Goal: Task Accomplishment & Management: Use online tool/utility

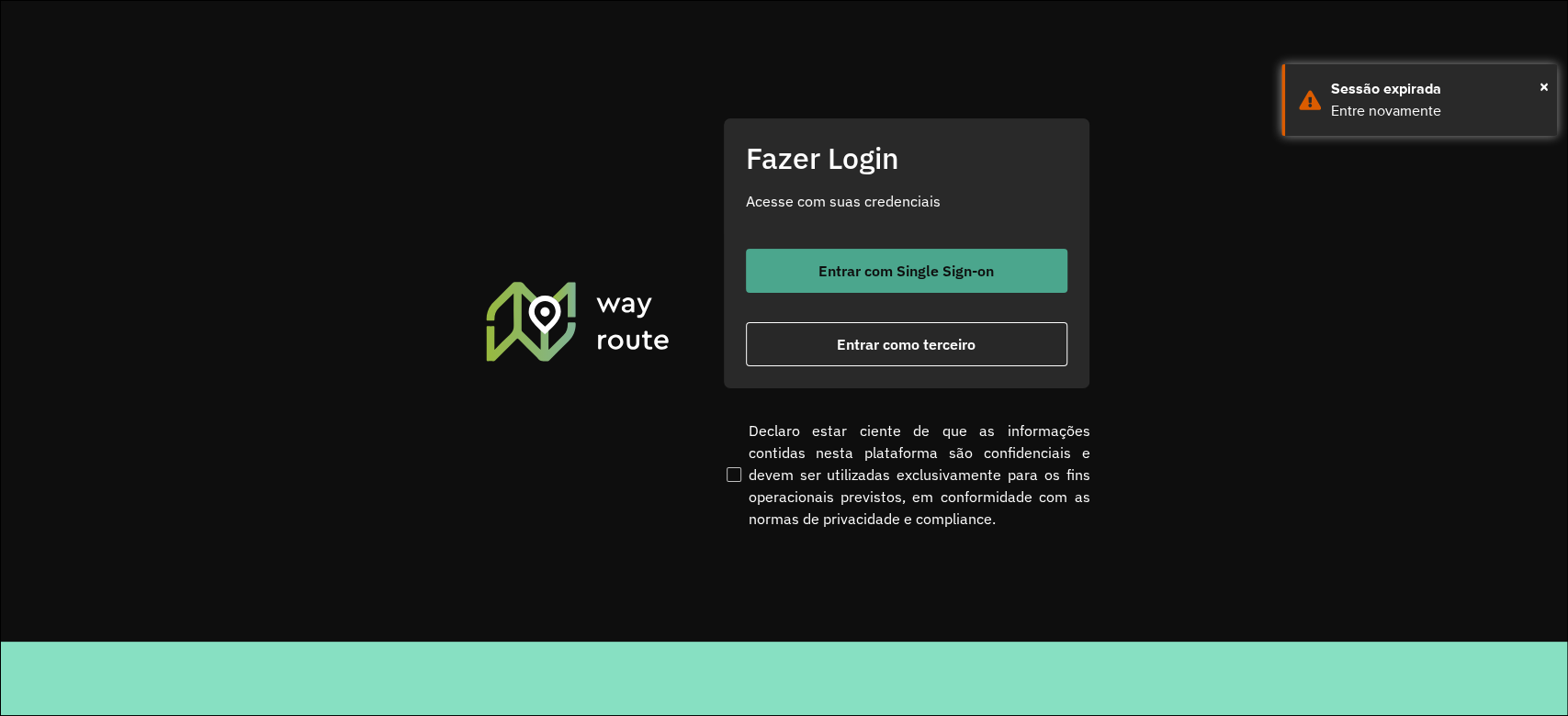
click at [929, 270] on span "Entrar com Single Sign-on" at bounding box center [907, 271] width 176 height 15
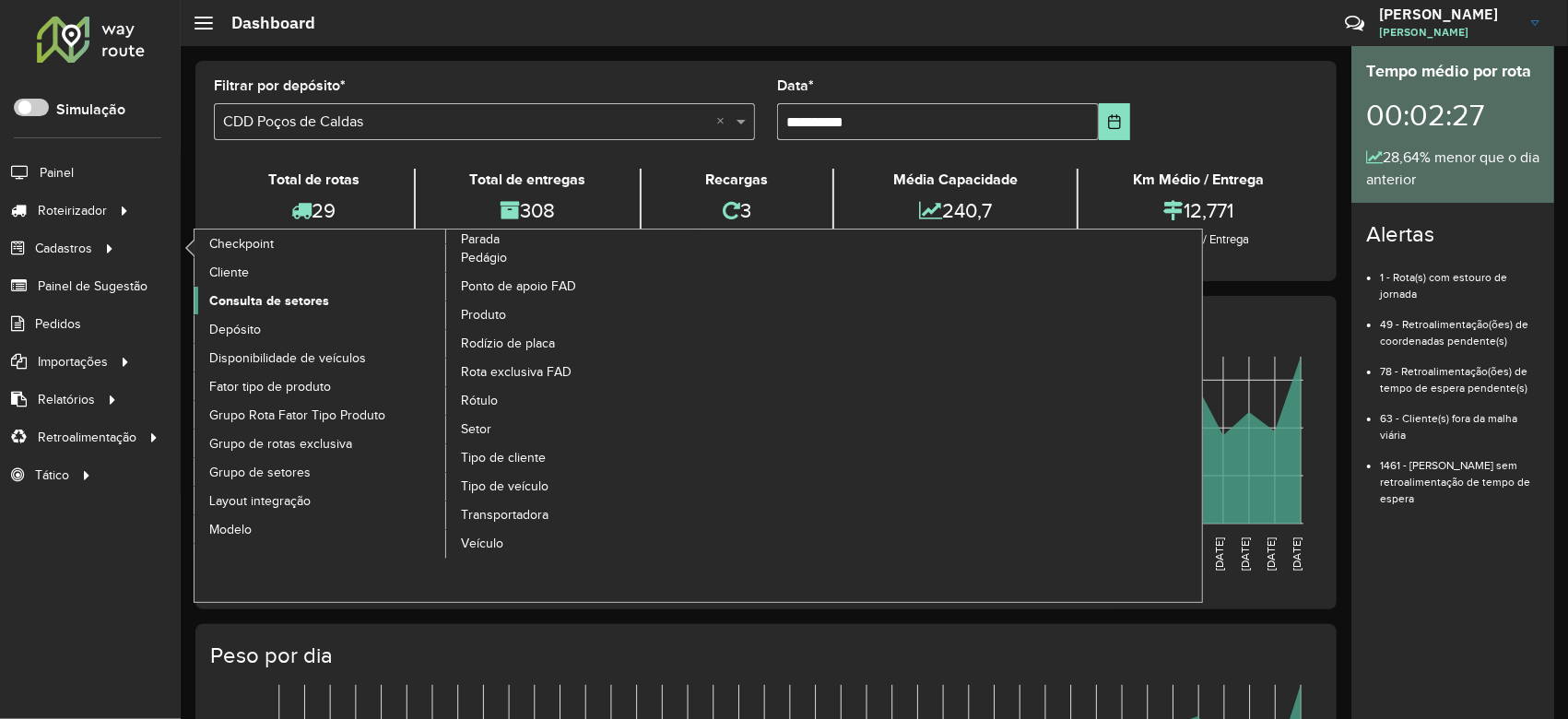
click at [269, 296] on span "Consulta de setores" at bounding box center [269, 301] width 120 height 20
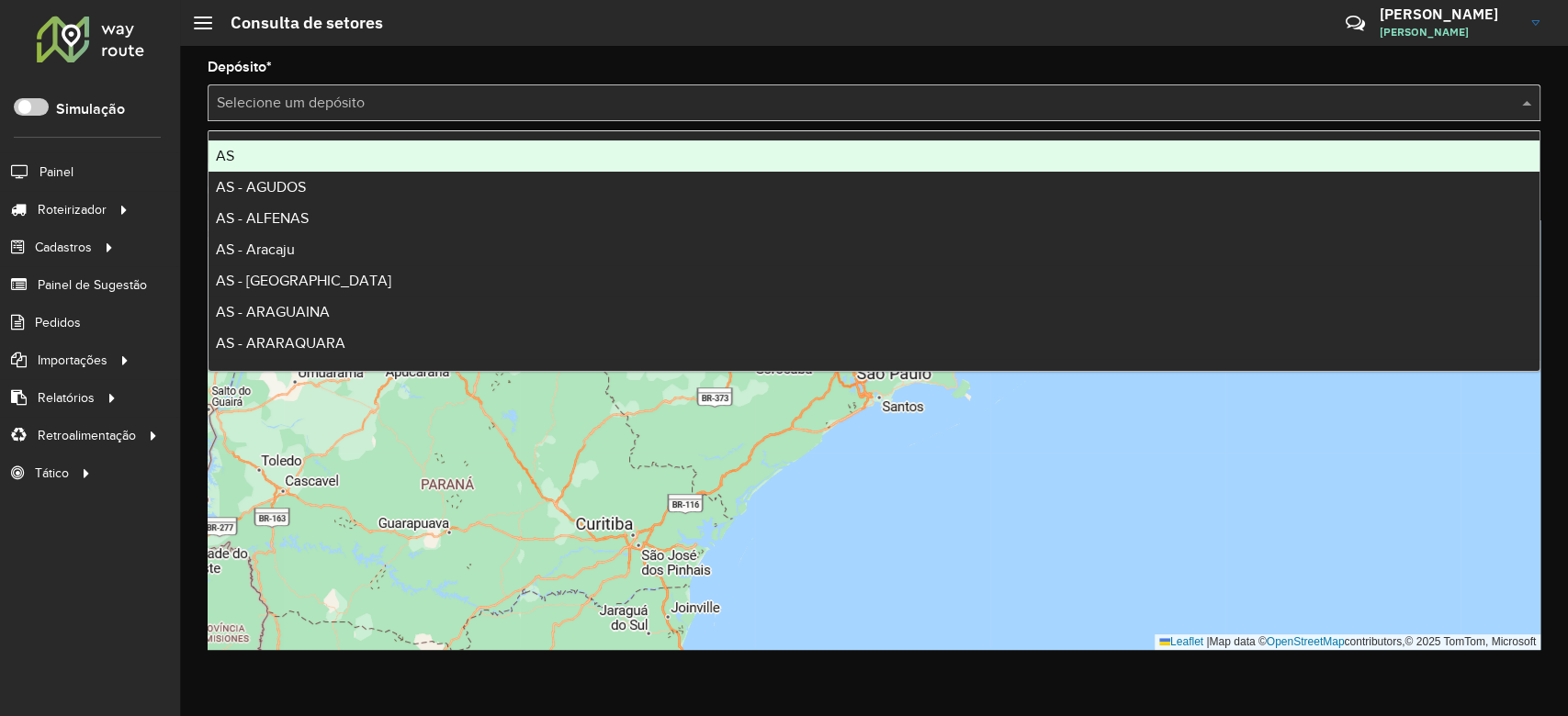
click at [316, 101] on input "text" at bounding box center [855, 104] width 1278 height 22
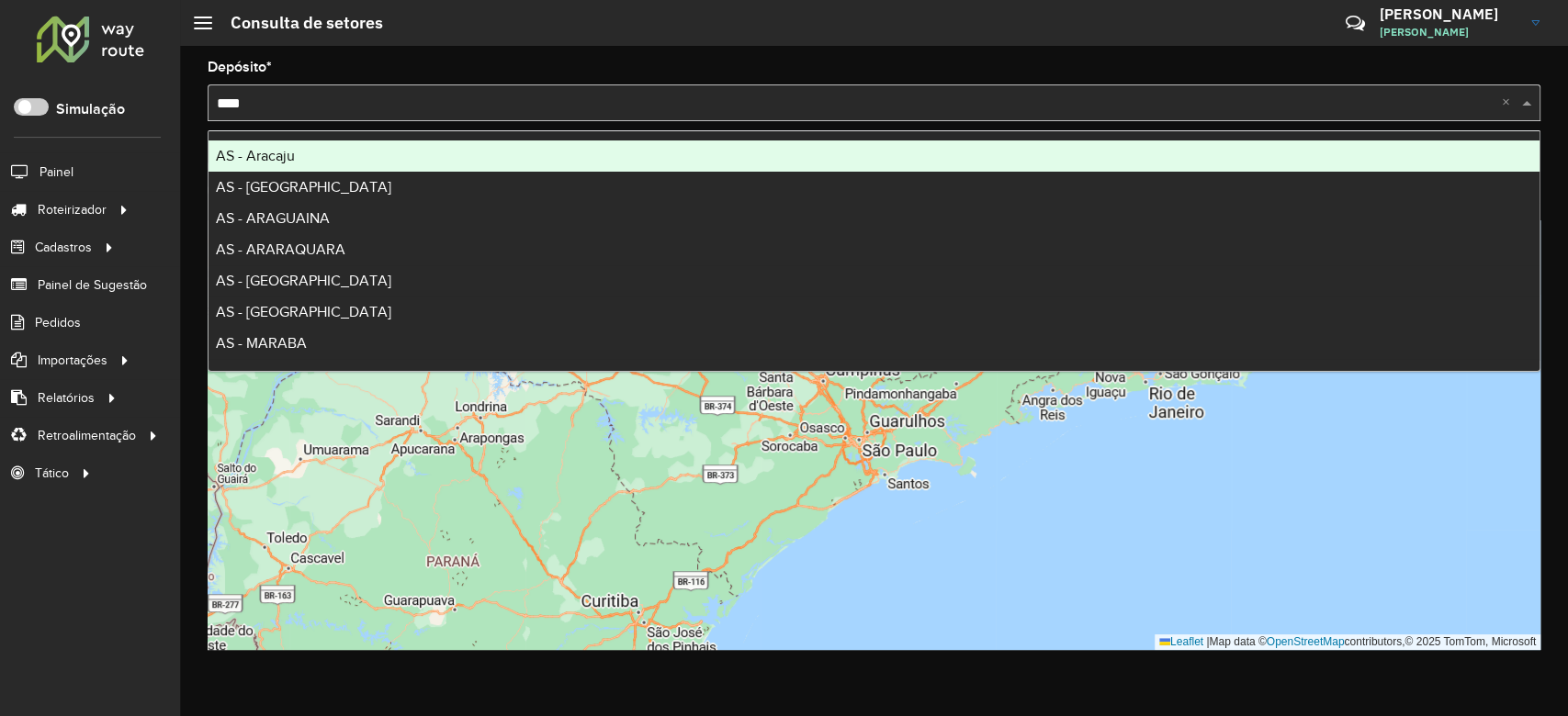
type input "*****"
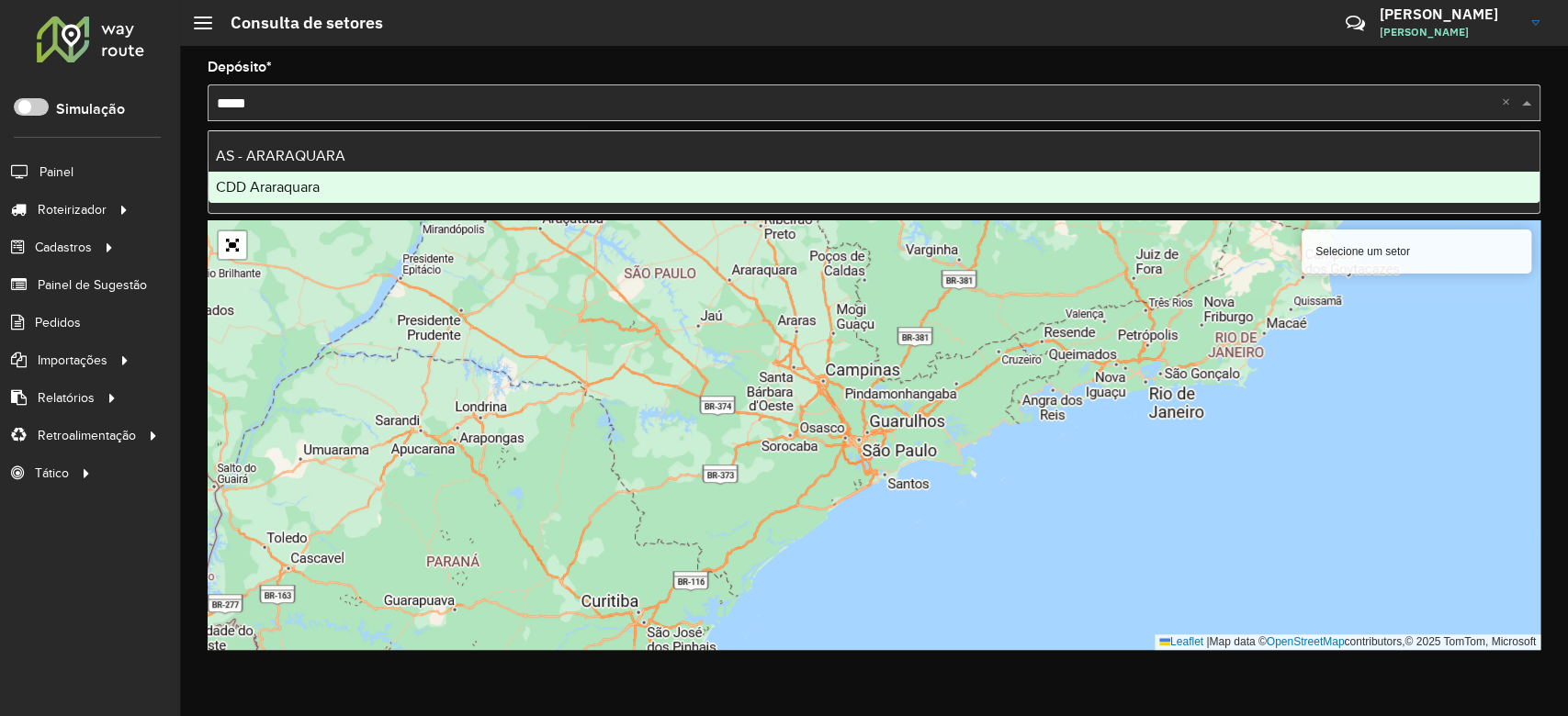
click at [279, 186] on span "CDD Araraquara" at bounding box center [267, 187] width 104 height 16
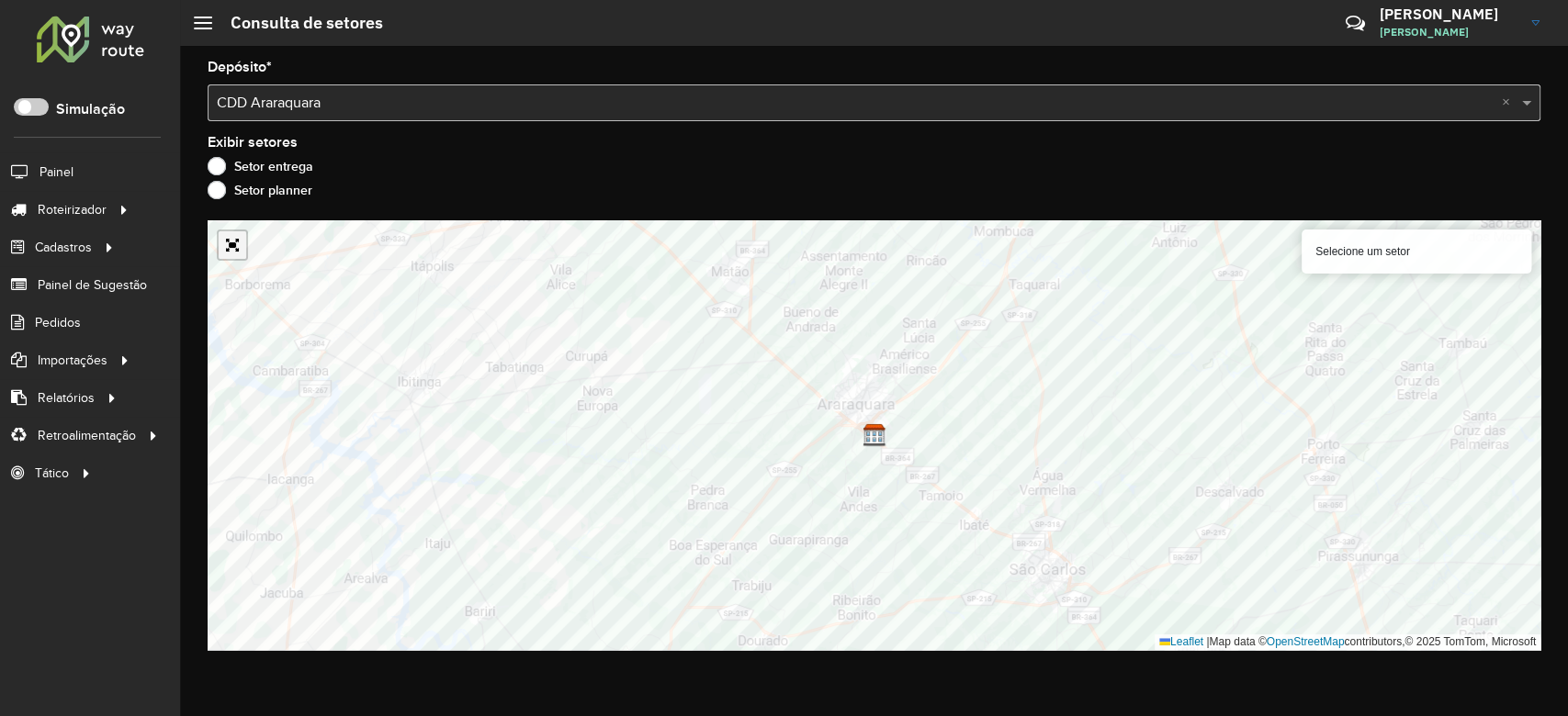
click at [233, 250] on link "Abrir mapa em tela cheia" at bounding box center [233, 246] width 28 height 28
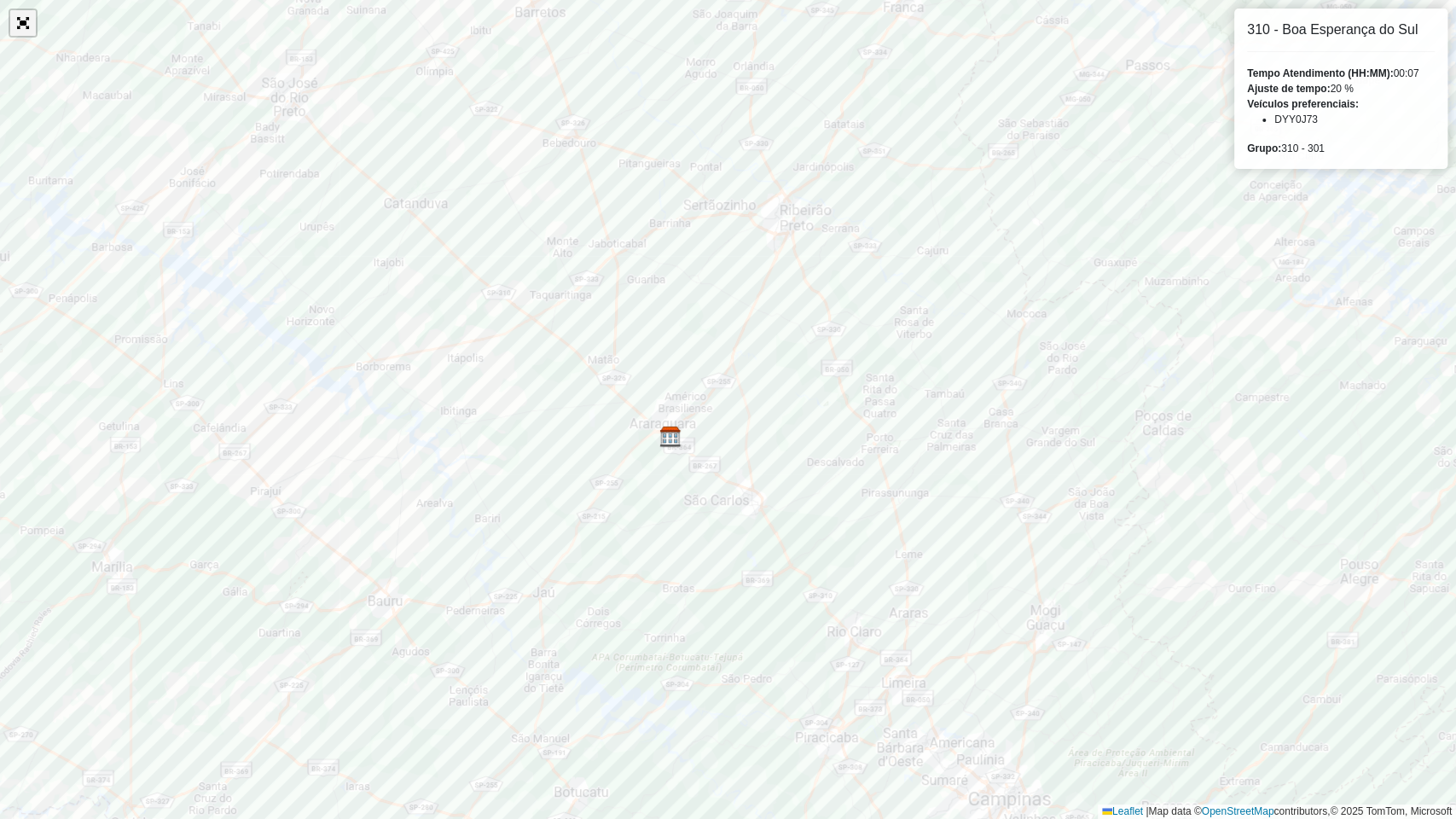
click at [23, 26] on link "Abrir mapa em tela cheia" at bounding box center [23, 23] width 26 height 26
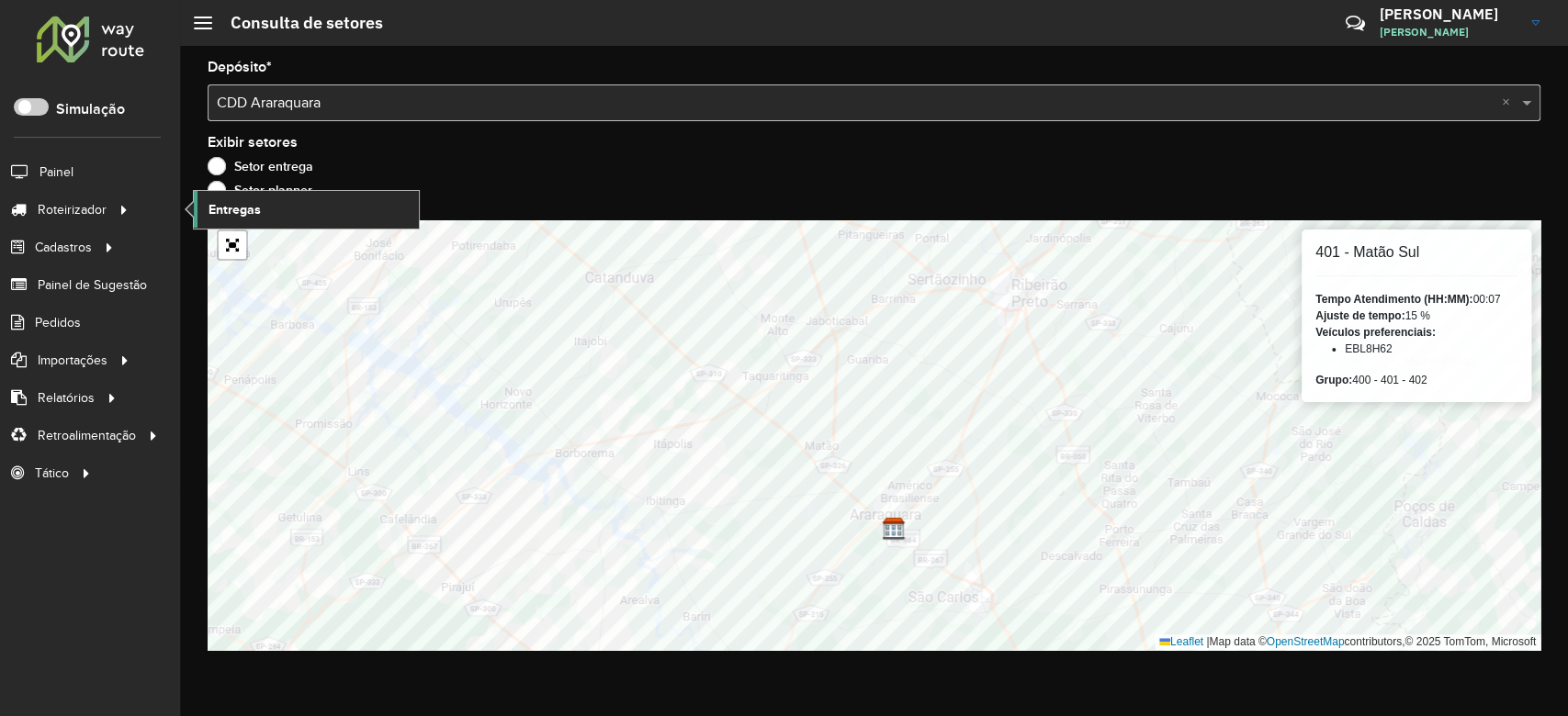
click at [236, 213] on span "Entregas" at bounding box center [234, 209] width 52 height 20
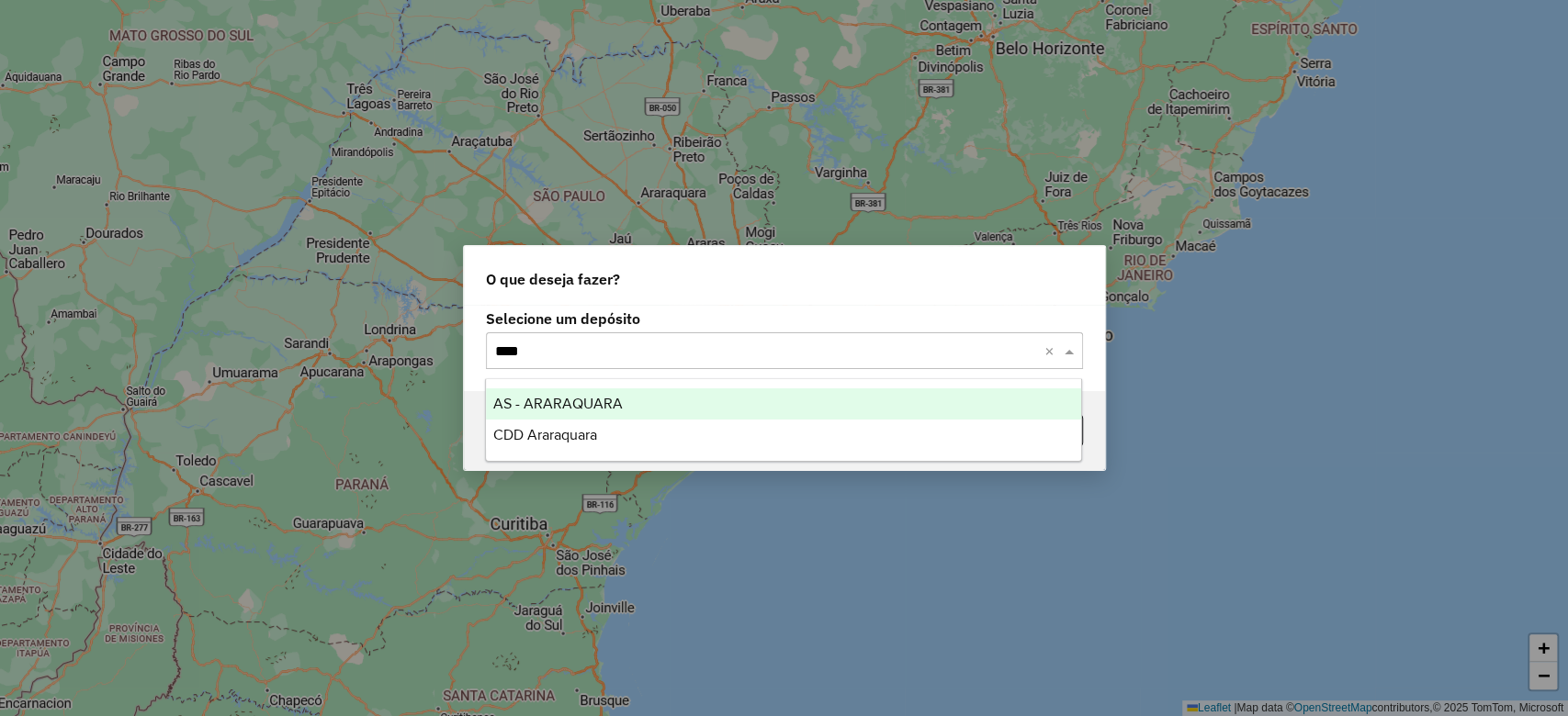
type input "*****"
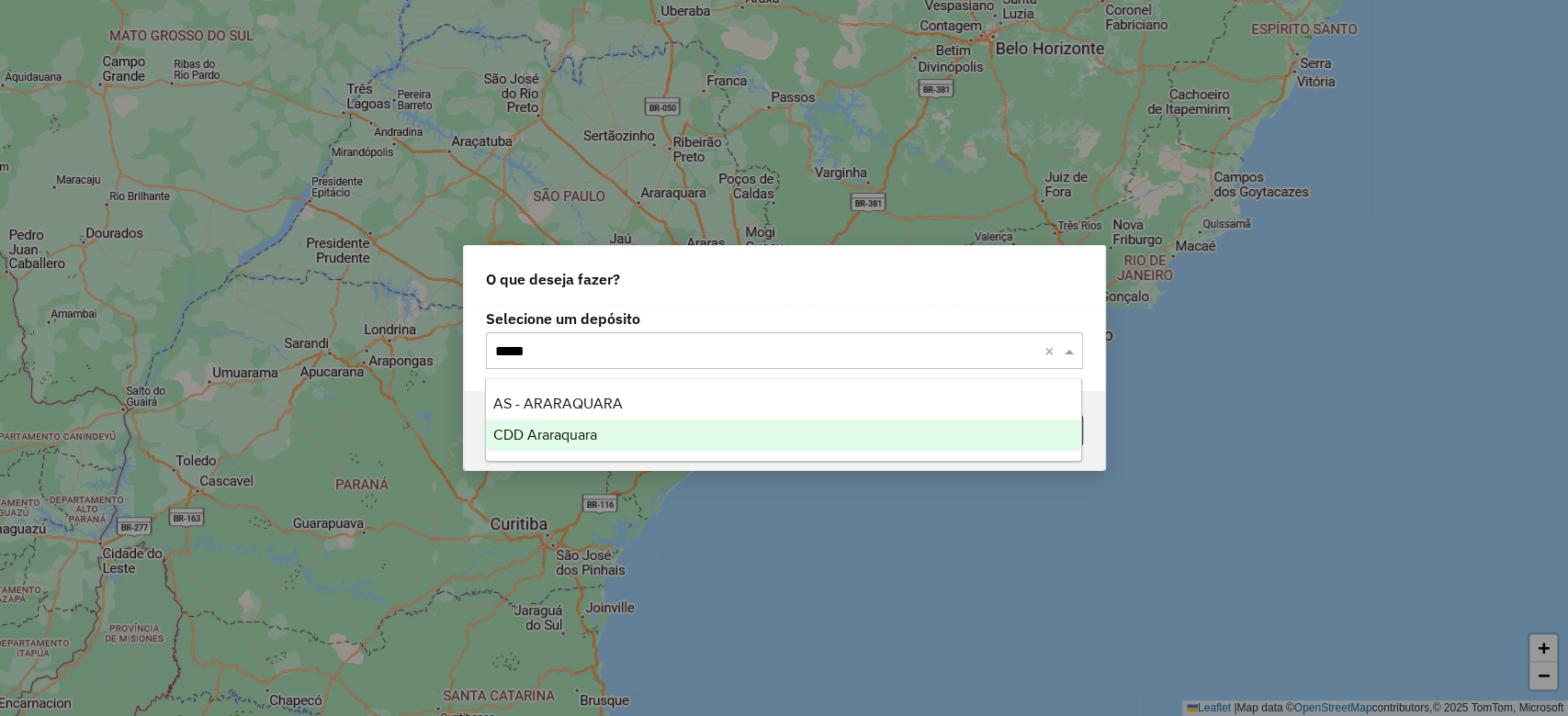
click at [573, 430] on span "CDD Araraquara" at bounding box center [544, 434] width 104 height 16
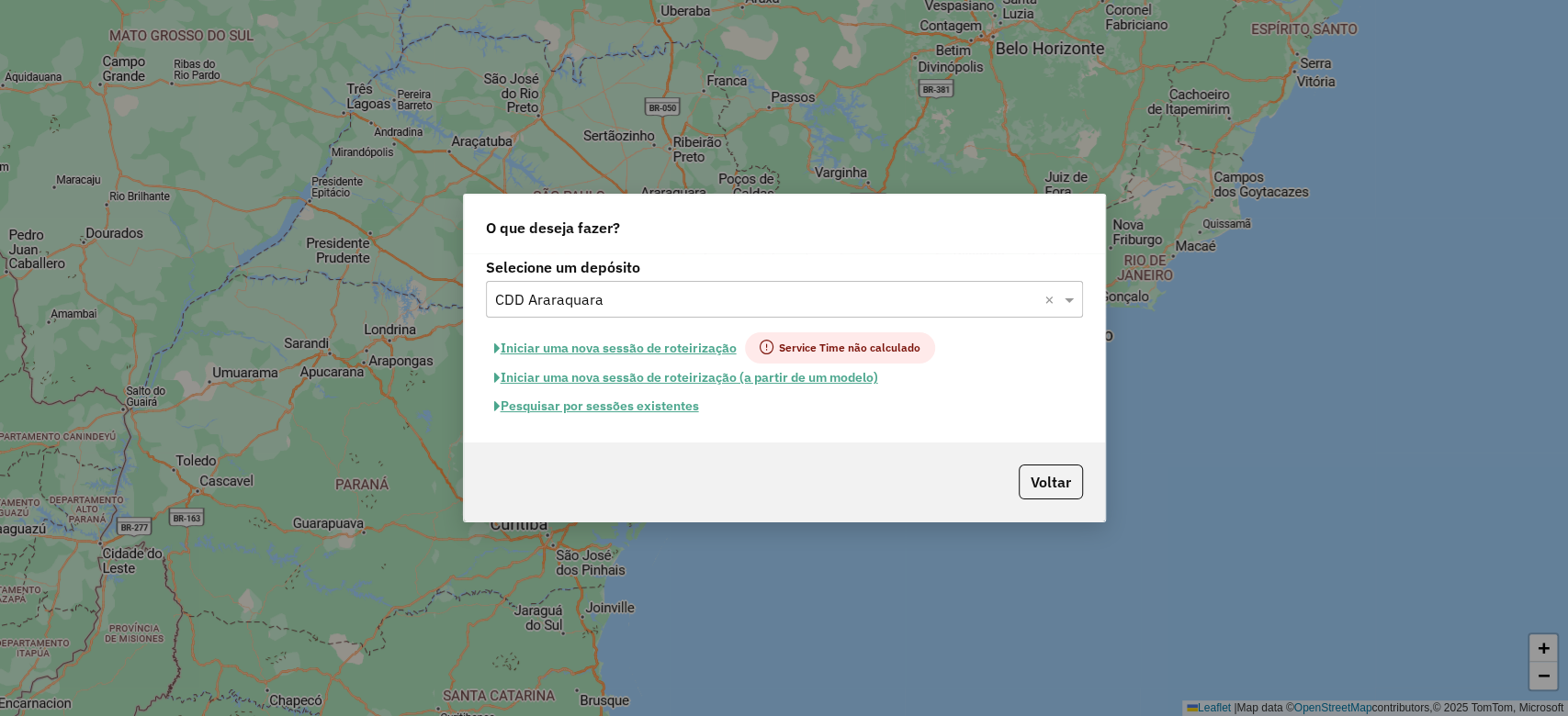
click at [595, 415] on button "Pesquisar por sessões existentes" at bounding box center [596, 406] width 221 height 28
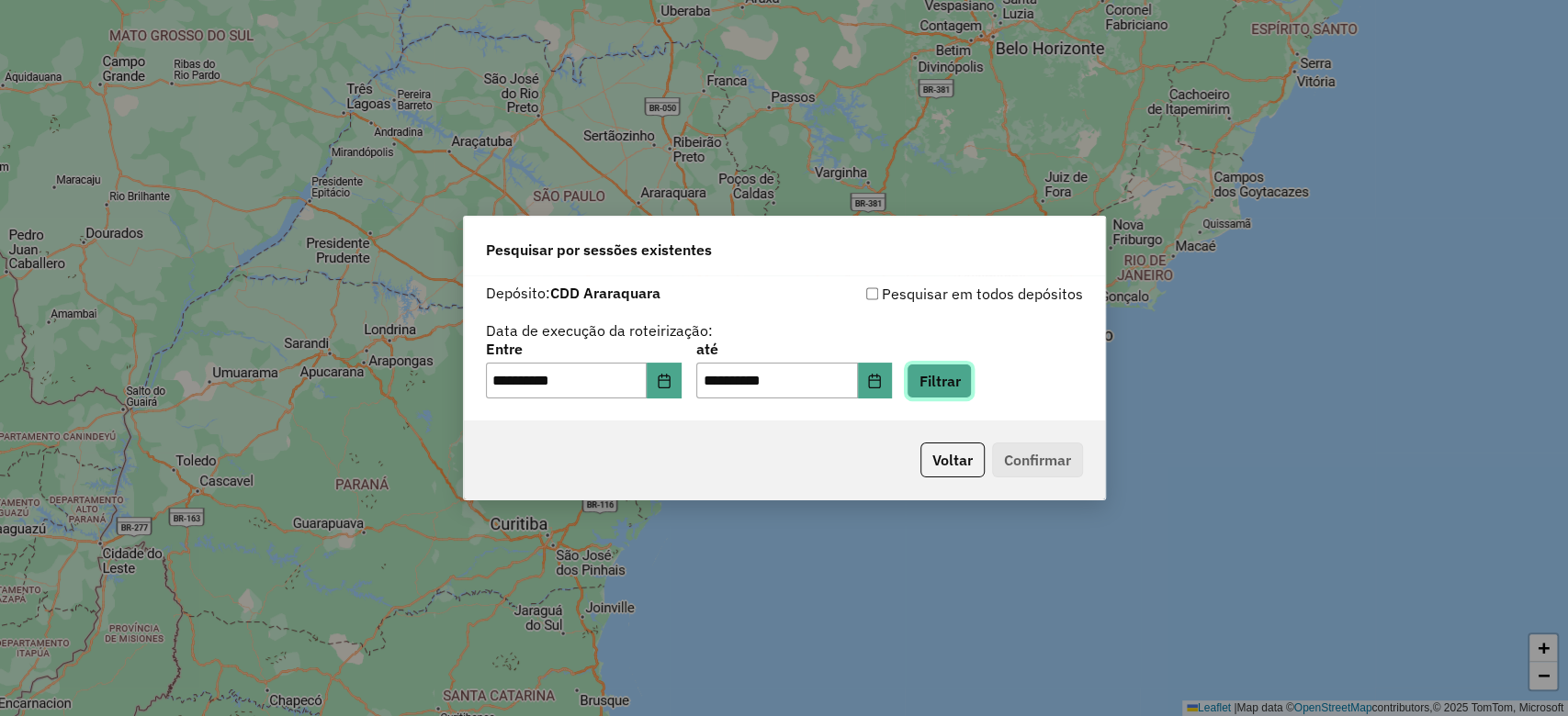
click at [963, 385] on button "Filtrar" at bounding box center [939, 381] width 65 height 35
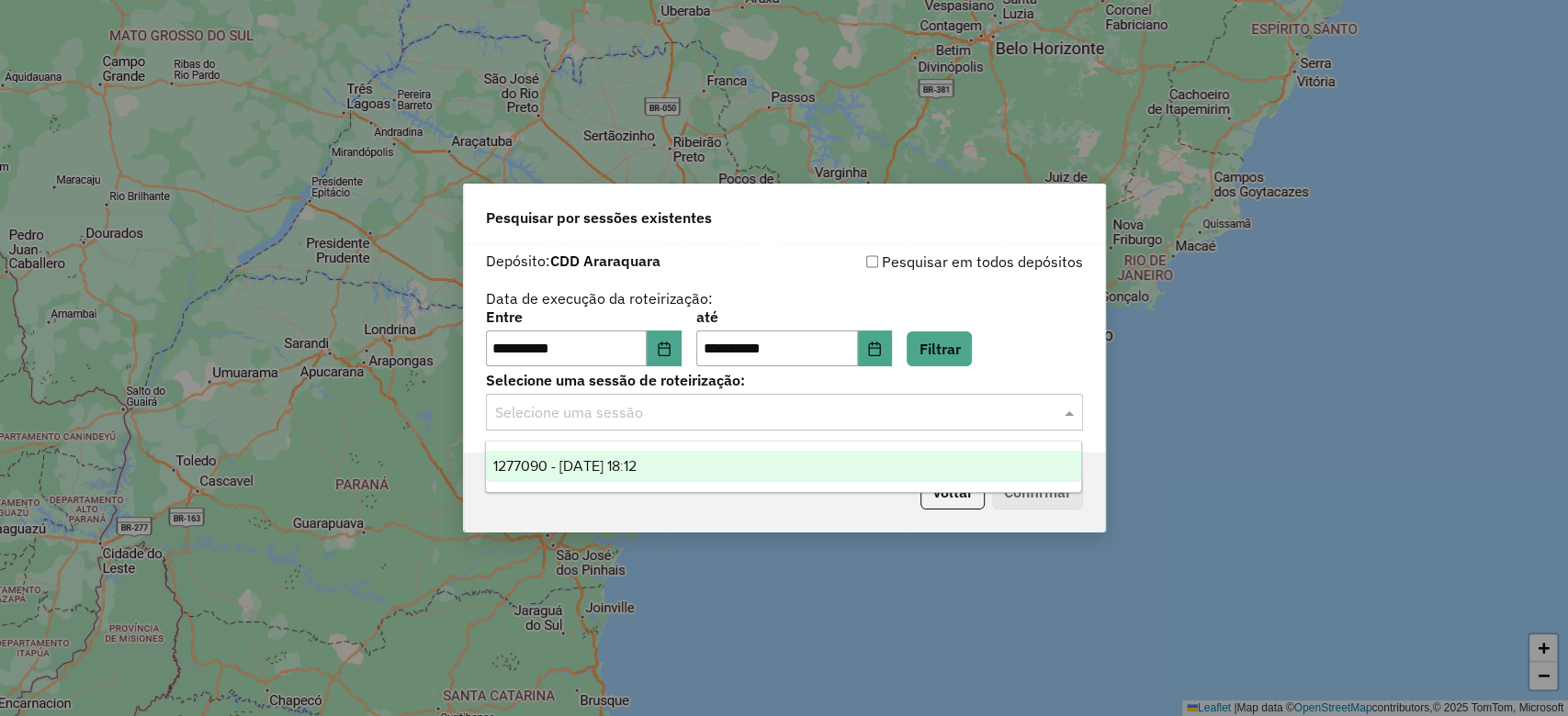
click at [880, 411] on input "text" at bounding box center [766, 414] width 542 height 22
click at [721, 455] on div "1277090 - 17/09/2025 18:12" at bounding box center [783, 466] width 595 height 31
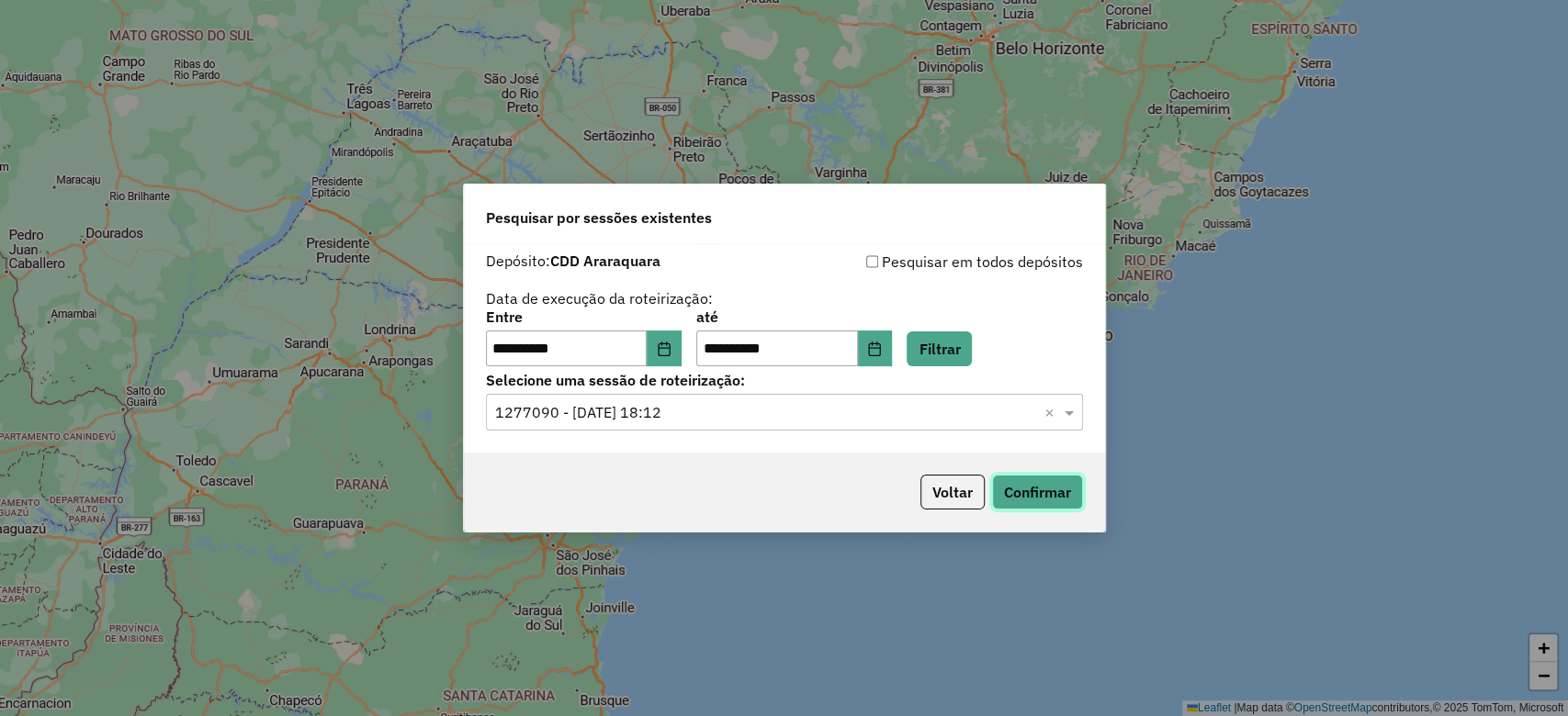
click at [1050, 481] on button "Confirmar" at bounding box center [1037, 492] width 91 height 35
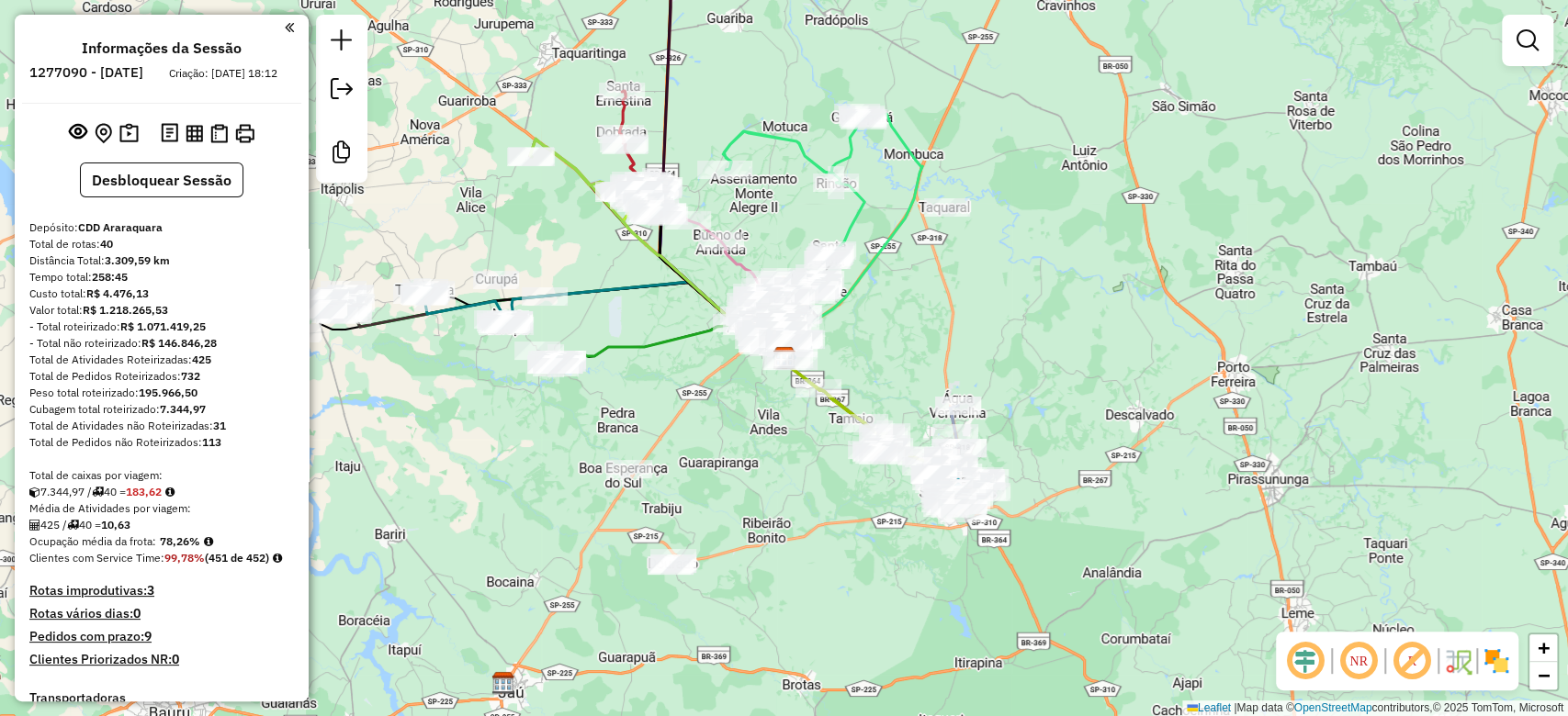
click at [1415, 657] on em at bounding box center [1411, 661] width 44 height 44
click at [1502, 666] on img at bounding box center [1496, 661] width 29 height 29
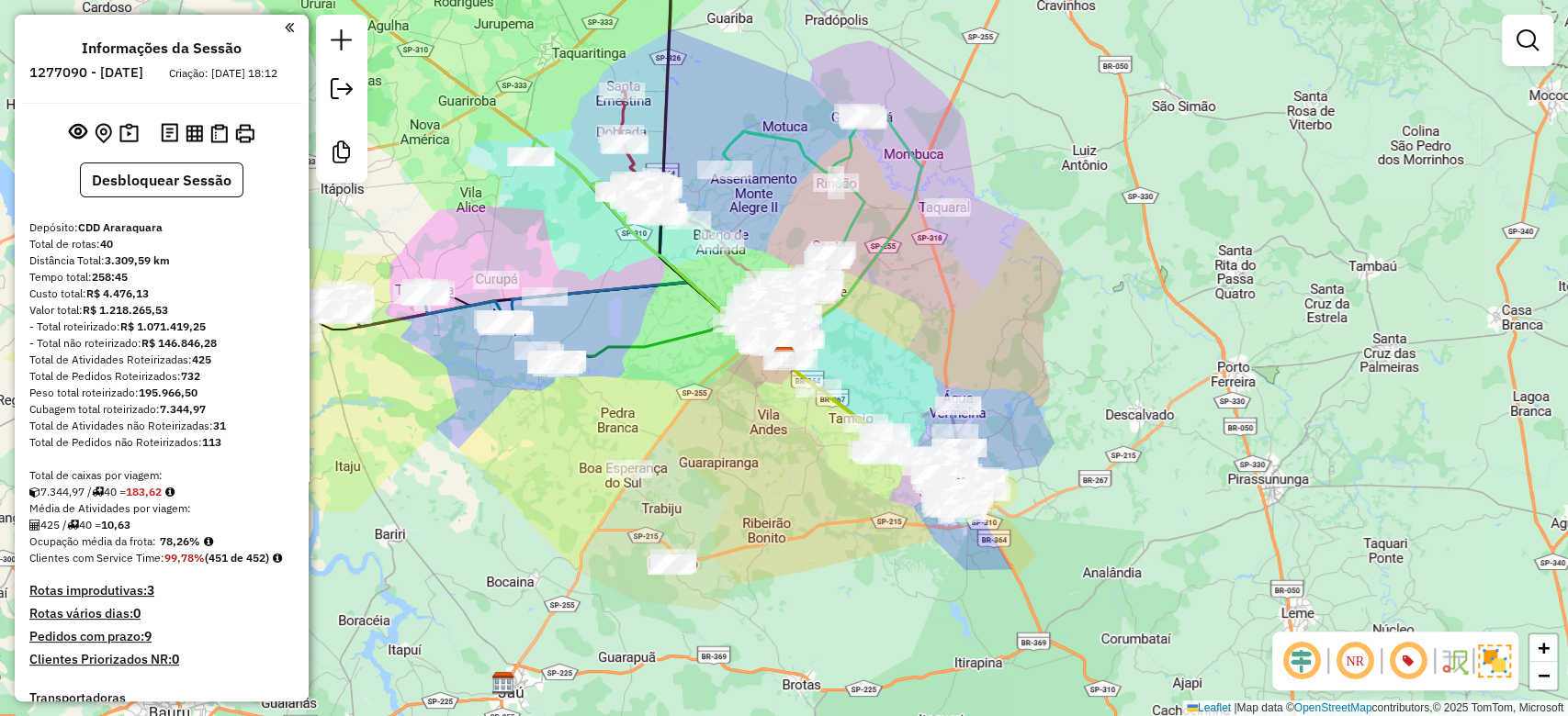
click at [1308, 655] on em at bounding box center [1301, 661] width 44 height 44
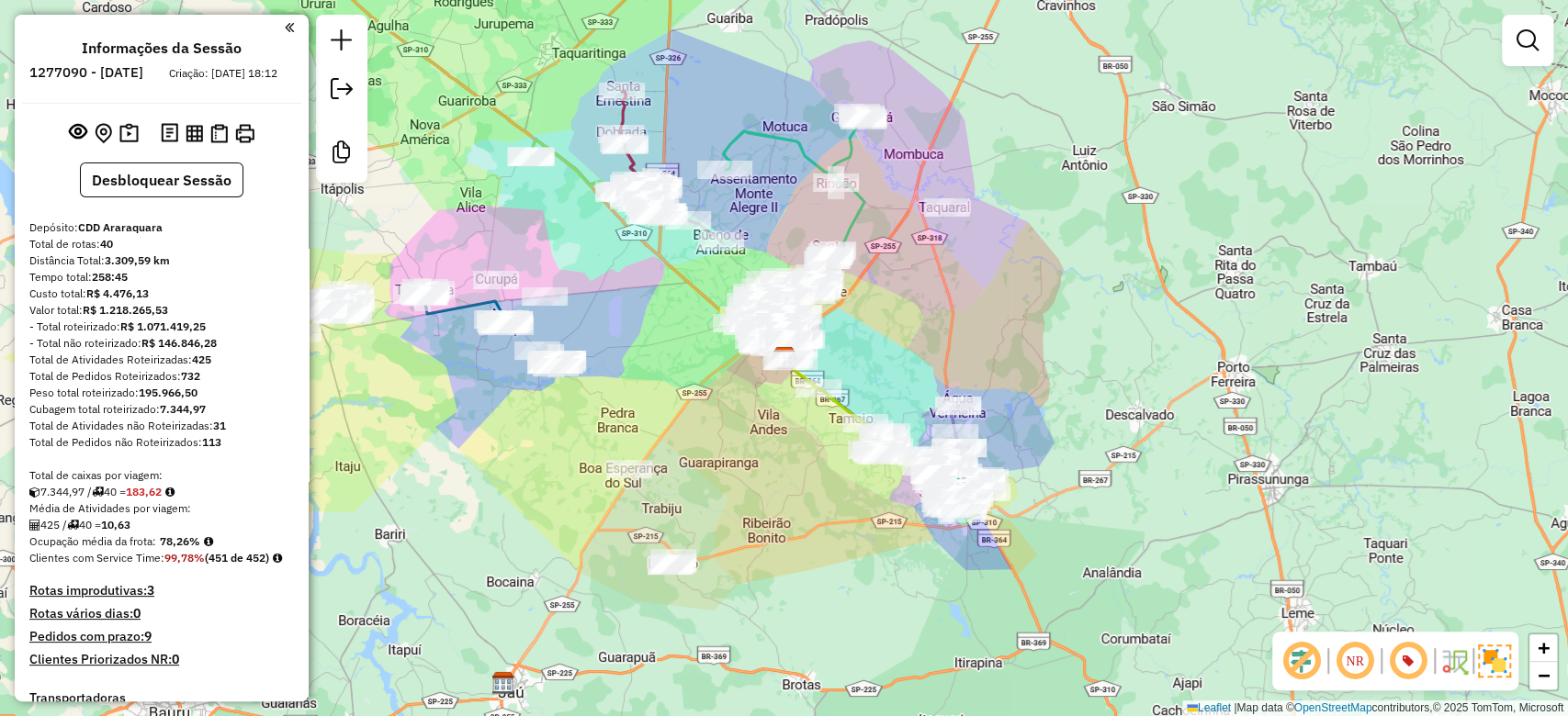
click at [1200, 459] on div "Janela de atendimento Grade de atendimento Capacidade Transportadoras Veículos …" at bounding box center [784, 358] width 1568 height 716
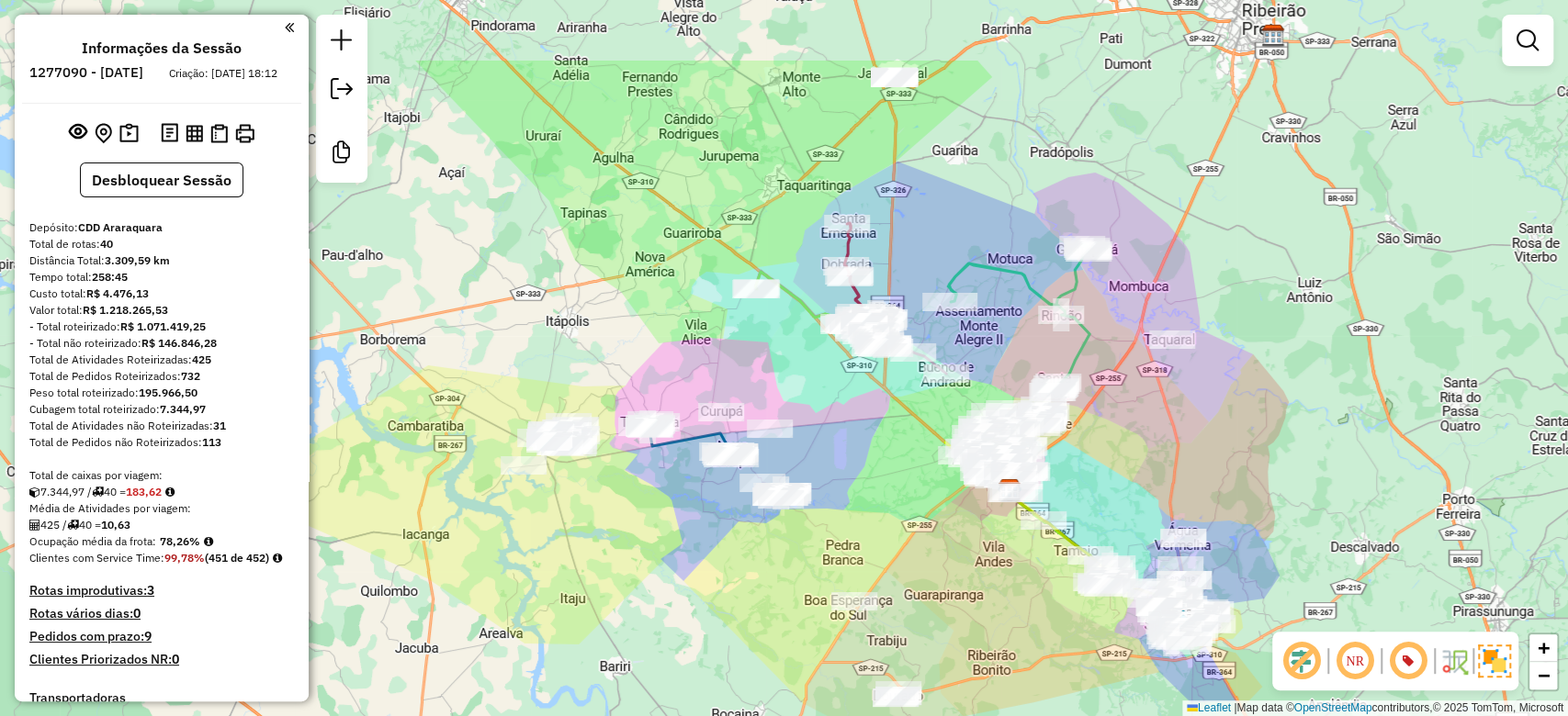
drag, startPoint x: 1103, startPoint y: 418, endPoint x: 1328, endPoint y: 550, distance: 260.9
click at [1328, 550] on div "Janela de atendimento Grade de atendimento Capacidade Transportadoras Veículos …" at bounding box center [784, 358] width 1568 height 716
